Goal: Download file/media

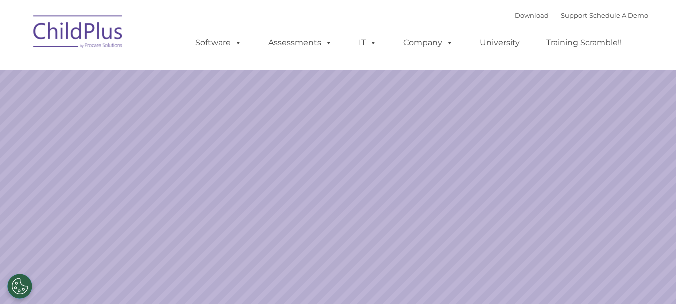
select select "MEDIUM"
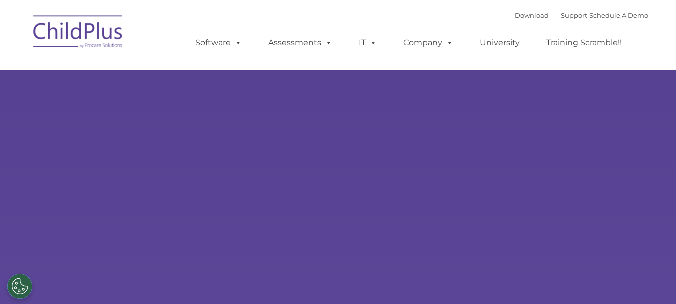
select select "MEDIUM"
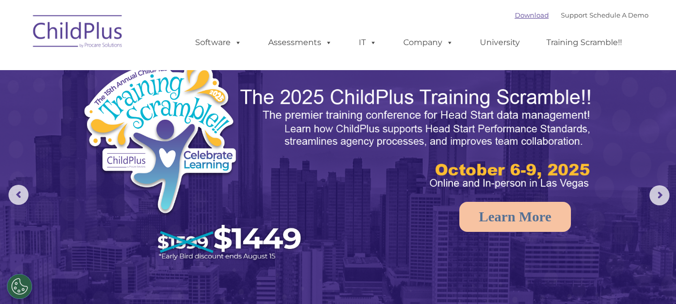
click at [517, 17] on link "Download" at bounding box center [532, 15] width 34 height 8
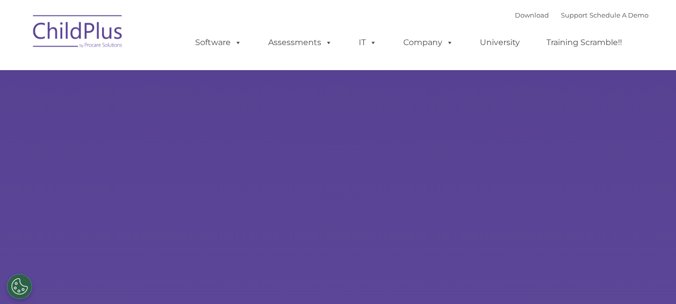
select select "MEDIUM"
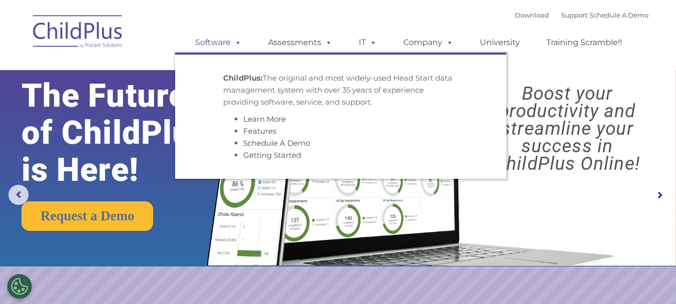
click at [223, 45] on link "Software" at bounding box center [218, 43] width 67 height 20
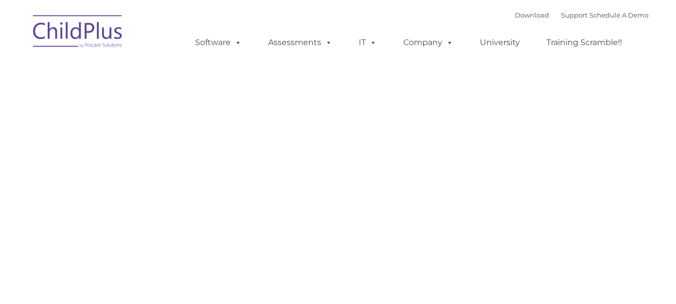
type input ""
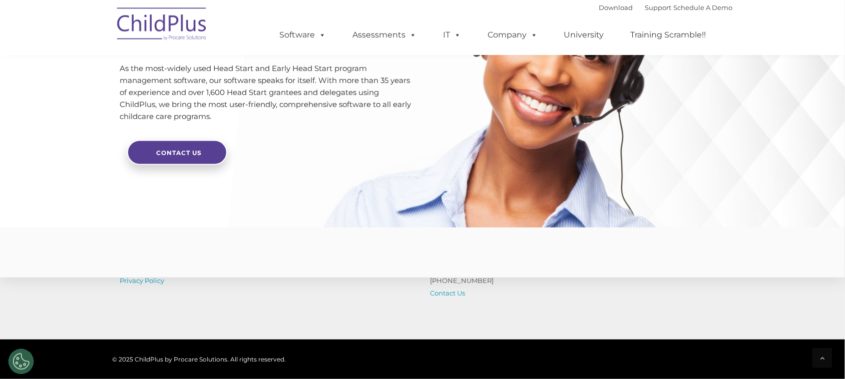
scroll to position [2437, 0]
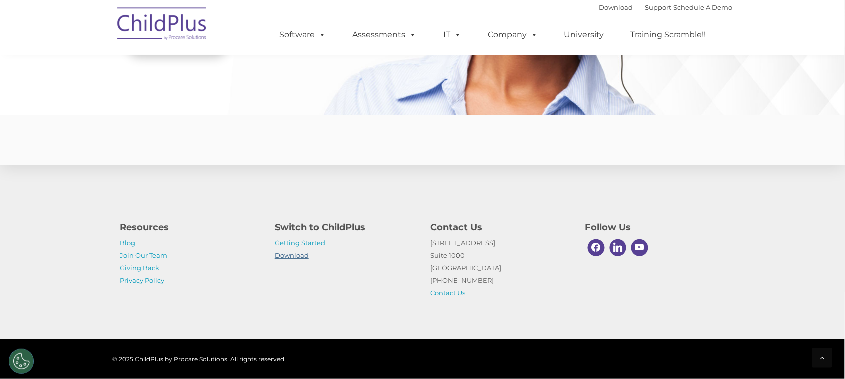
click at [293, 258] on link "Download" at bounding box center [292, 256] width 34 height 8
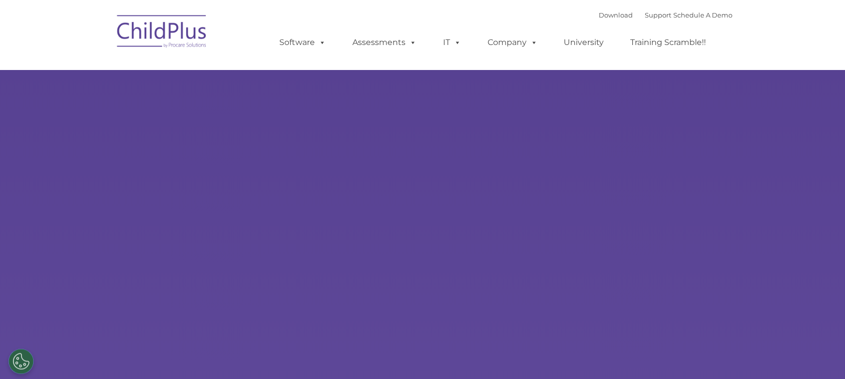
select select "MEDIUM"
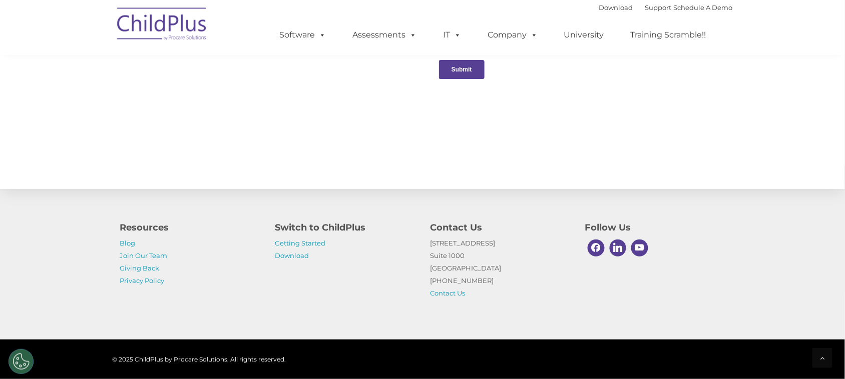
scroll to position [1061, 0]
